Goal: Feedback & Contribution: Contribute content

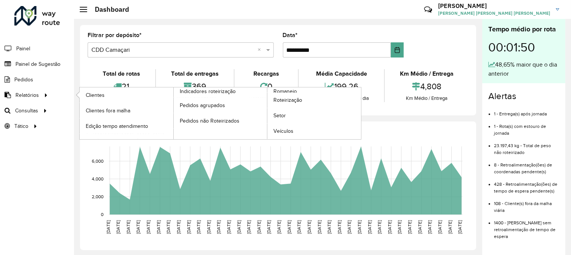
click at [50, 94] on li "Relatórios Clientes Clientes fora malha Edição tempo atendimento Indicadores ro…" at bounding box center [37, 94] width 74 height 15
click at [289, 92] on span "Romaneio" at bounding box center [286, 91] width 25 height 8
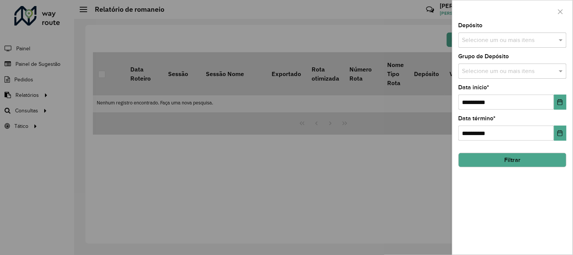
click at [25, 28] on div at bounding box center [286, 127] width 573 height 255
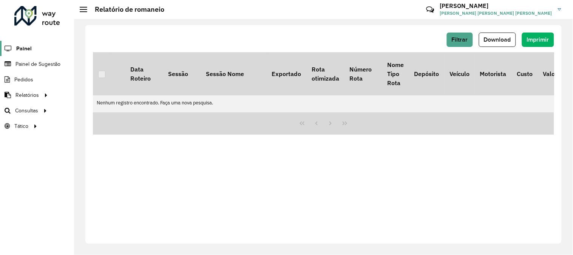
click at [10, 48] on icon at bounding box center [7, 48] width 15 height 6
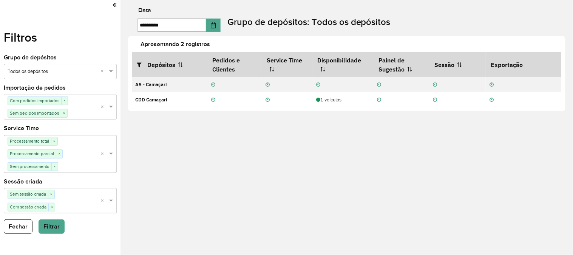
click at [111, 6] on div at bounding box center [60, 5] width 113 height 10
click at [117, 6] on div "Filtros Grupo de depósitos Selecione um grupo × Todos os depósitos × Importação…" at bounding box center [60, 127] width 121 height 255
click at [115, 5] on icon at bounding box center [115, 5] width 4 height 7
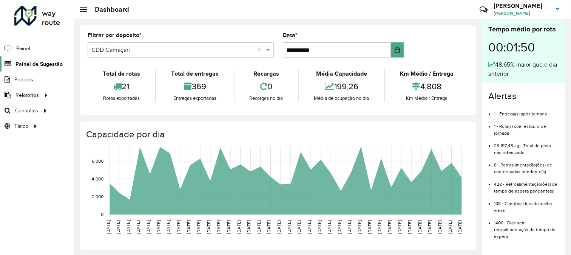
click at [59, 66] on span "Painel de Sugestão" at bounding box center [38, 64] width 47 height 8
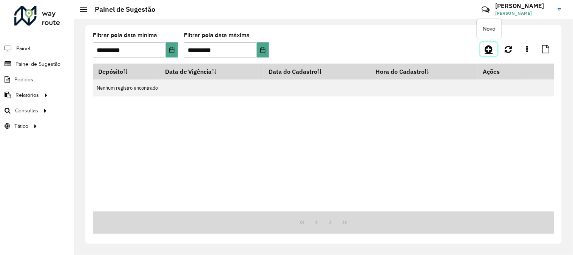
click at [485, 49] on icon at bounding box center [489, 49] width 8 height 9
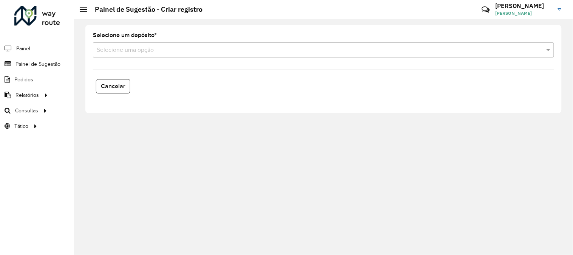
click at [182, 54] on div "Selecione uma opção" at bounding box center [323, 49] width 461 height 15
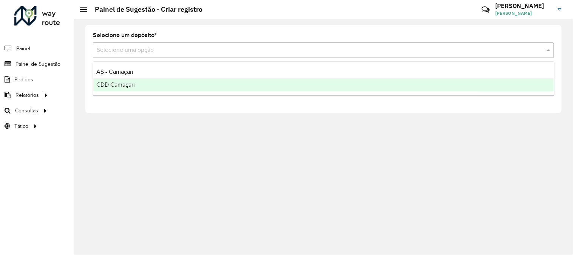
click at [133, 80] on div "CDD Camaçari" at bounding box center [323, 84] width 461 height 13
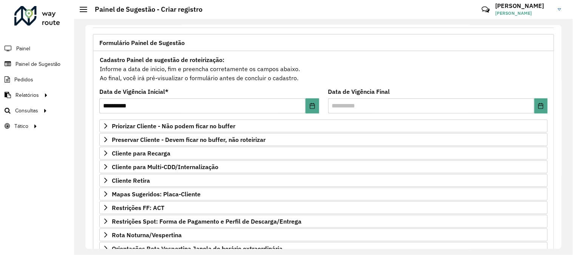
scroll to position [84, 0]
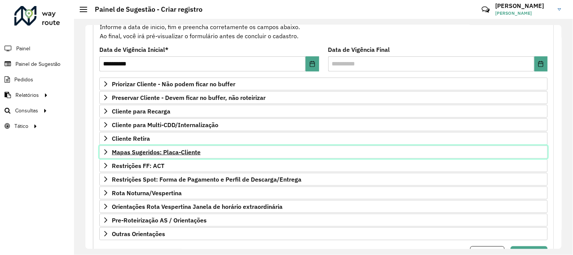
click at [165, 154] on span "Mapas Sugeridos: Placa-Cliente" at bounding box center [156, 152] width 89 height 6
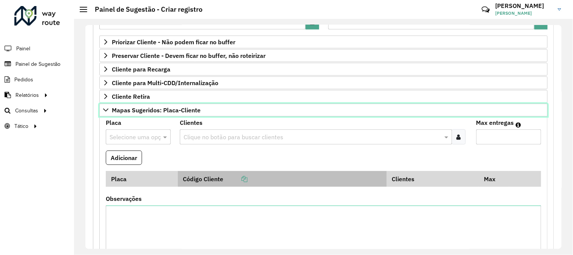
scroll to position [168, 0]
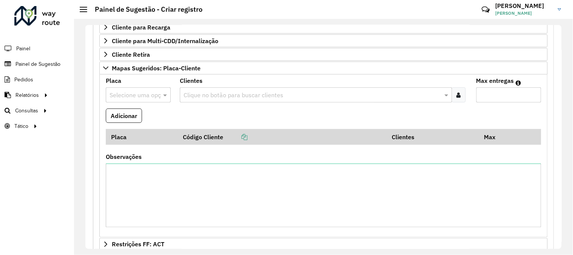
click at [221, 96] on input "text" at bounding box center [312, 95] width 261 height 9
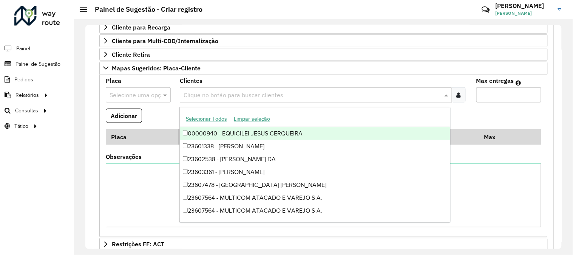
scroll to position [286, 0]
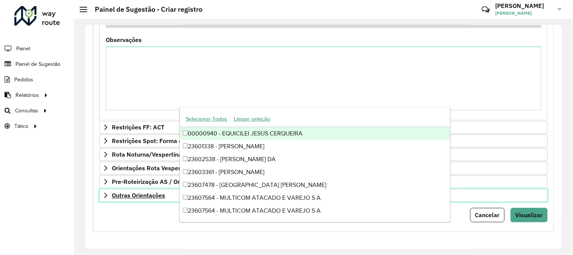
click at [155, 195] on span "Outras Orientações" at bounding box center [138, 195] width 53 height 6
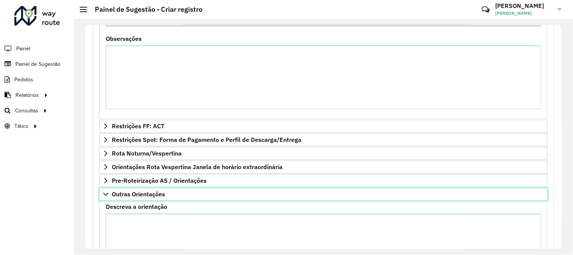
scroll to position [372, 0]
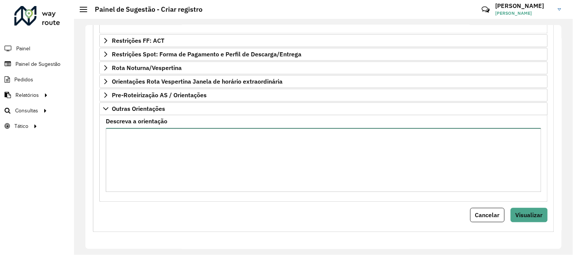
click at [182, 154] on textarea "Descreva a orientação" at bounding box center [324, 160] width 436 height 64
paste textarea "**********"
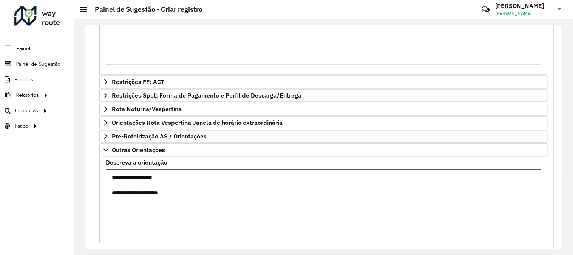
click at [121, 196] on textarea "**********" at bounding box center [324, 201] width 436 height 64
paste textarea "****"
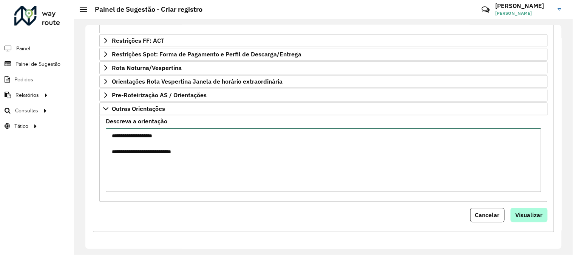
type textarea "**********"
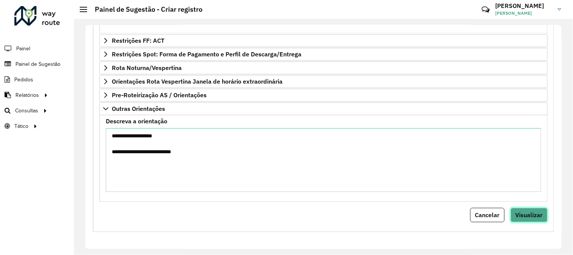
click at [543, 209] on button "Visualizar" at bounding box center [529, 215] width 37 height 14
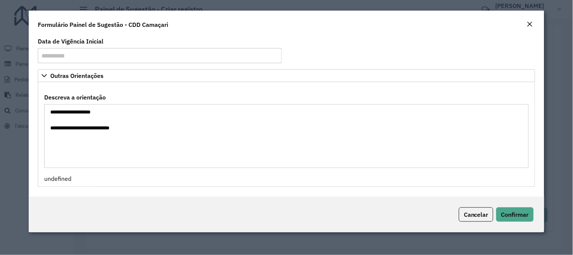
click at [526, 222] on div "Cancelar Confirmar" at bounding box center [287, 214] width 516 height 36
click at [516, 211] on span "Confirmar" at bounding box center [515, 214] width 28 height 8
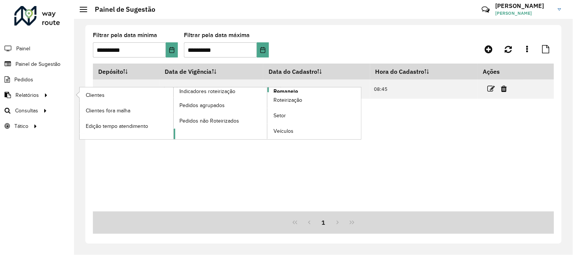
click at [293, 91] on span "Romaneio" at bounding box center [286, 91] width 25 height 8
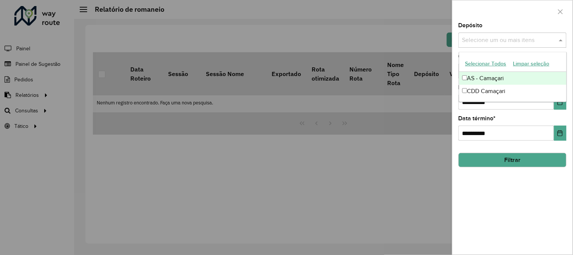
click at [499, 46] on div "Selecione um ou mais itens" at bounding box center [513, 39] width 108 height 15
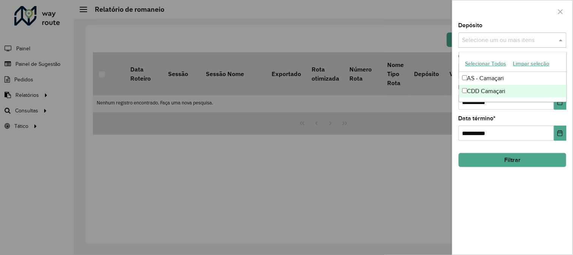
click at [489, 91] on div "CDD Camaçari" at bounding box center [512, 91] width 107 height 13
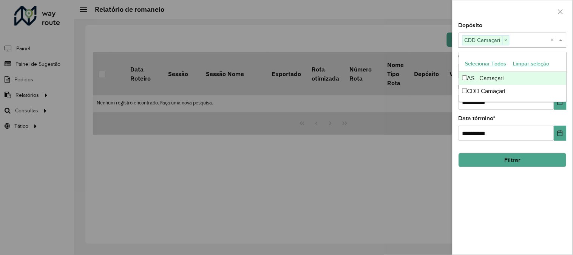
click at [537, 12] on div at bounding box center [513, 11] width 120 height 22
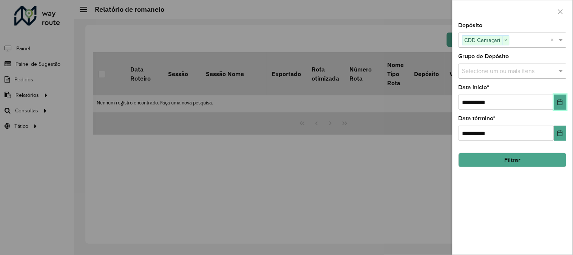
click at [563, 100] on icon "Choose Date" at bounding box center [560, 102] width 6 height 6
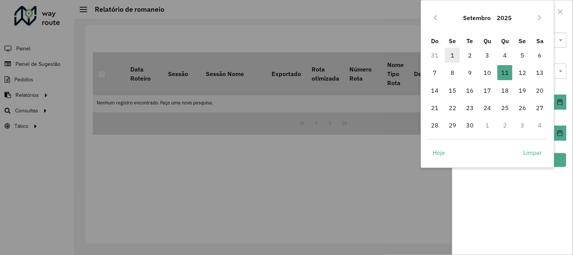
click at [459, 53] on span "1" at bounding box center [452, 55] width 15 height 15
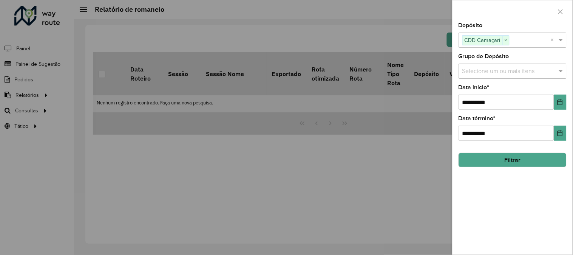
click at [534, 154] on button "Filtrar" at bounding box center [513, 160] width 108 height 14
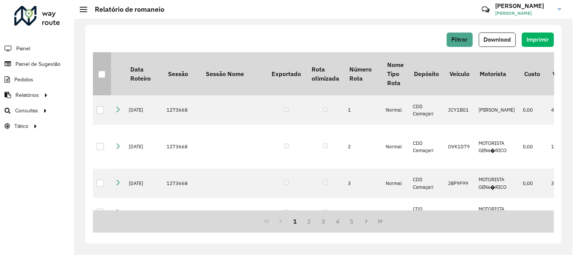
click at [99, 74] on div at bounding box center [101, 74] width 7 height 7
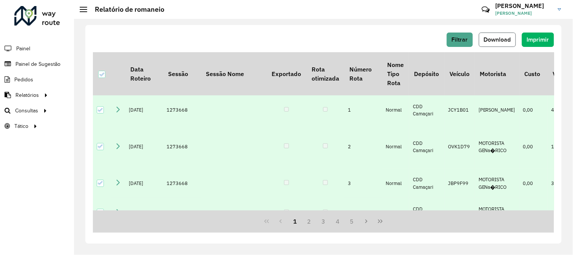
click at [511, 34] on button "Download" at bounding box center [497, 39] width 37 height 14
